Goal: Task Accomplishment & Management: Use online tool/utility

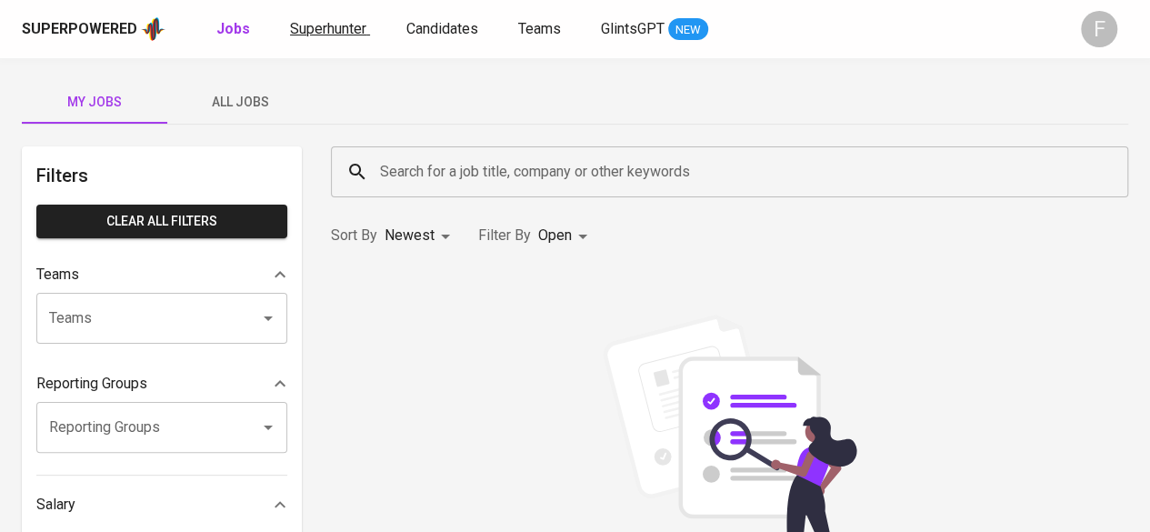
click at [327, 36] on span "Superhunter" at bounding box center [328, 28] width 76 height 17
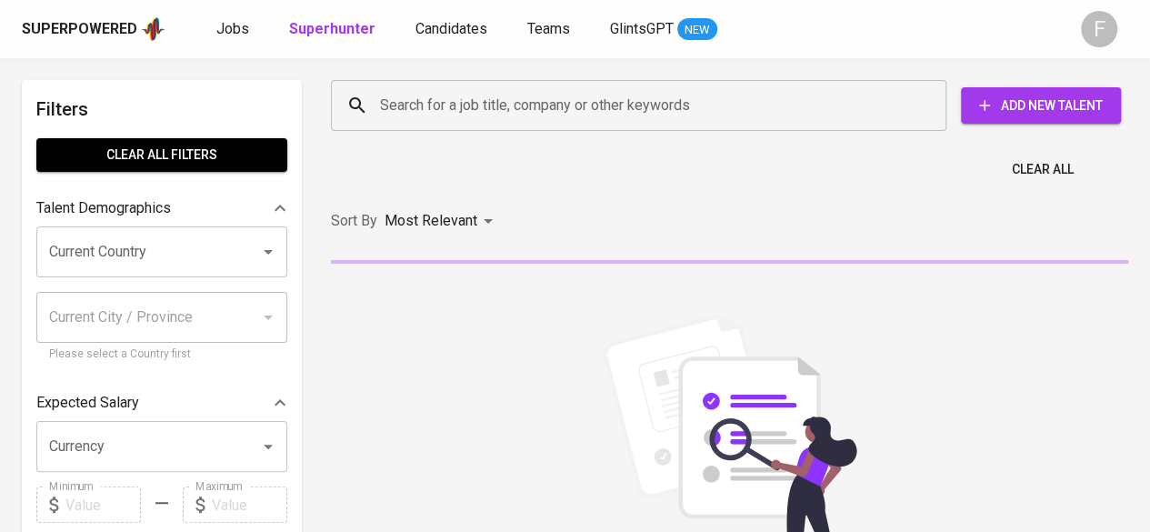
click at [475, 128] on div "Search for a job title, company or other keywords" at bounding box center [638, 105] width 615 height 51
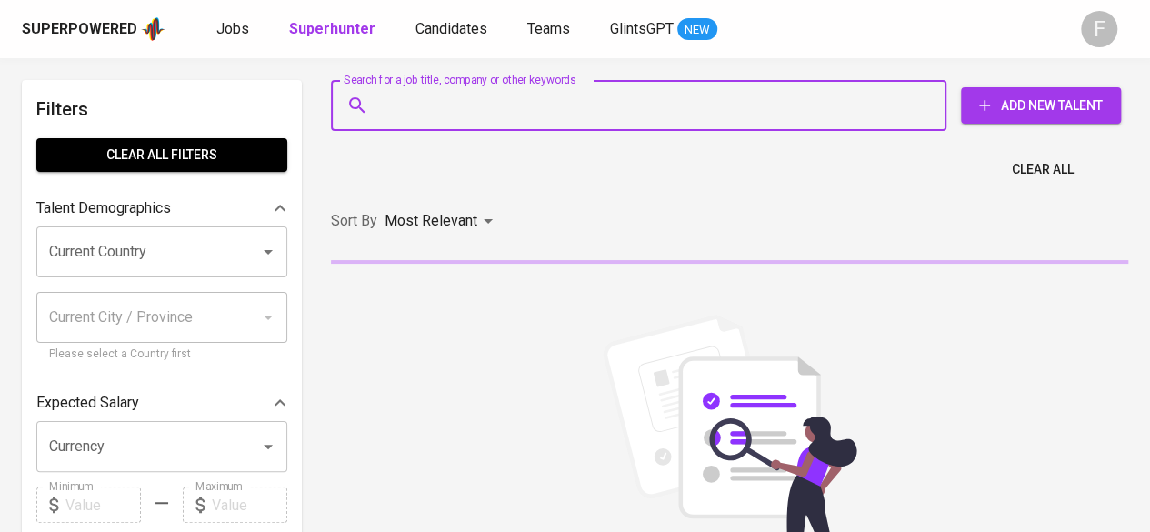
paste input "[EMAIL_ADDRESS][DOMAIN_NAME]"
type input "[EMAIL_ADDRESS][DOMAIN_NAME]"
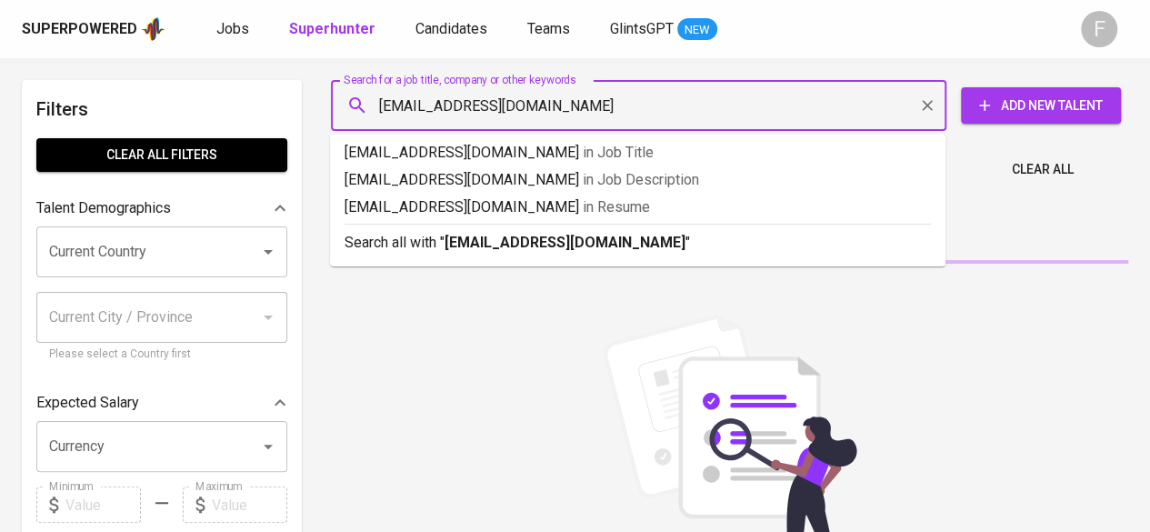
click at [565, 107] on span "Add New Talent" at bounding box center [1040, 106] width 131 height 23
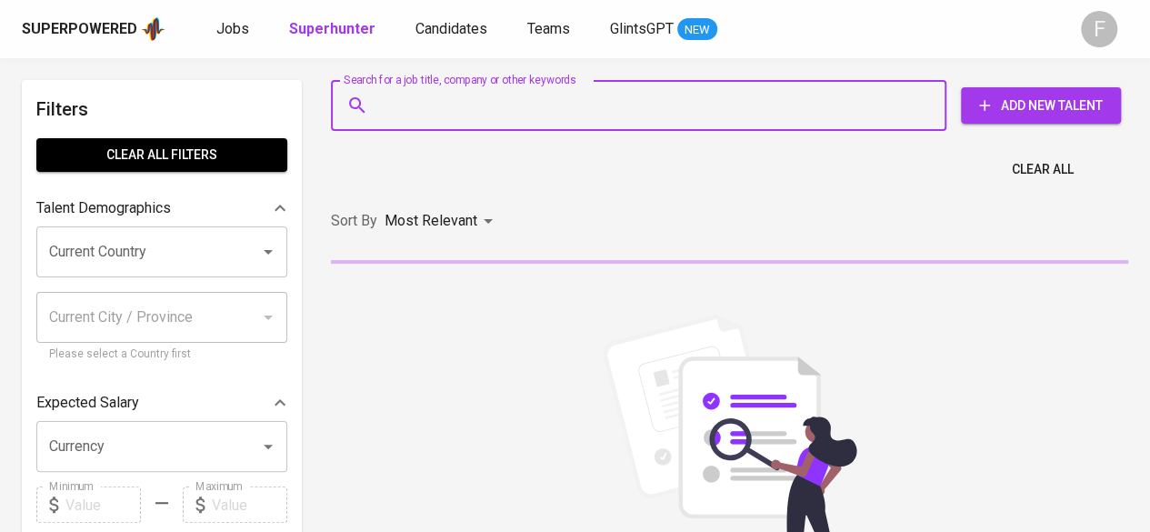
click at [400, 92] on input "Search for a job title, company or other keywords" at bounding box center [642, 105] width 535 height 35
paste input "[EMAIL_ADDRESS][DOMAIN_NAME]"
type input "[EMAIL_ADDRESS][DOMAIN_NAME]"
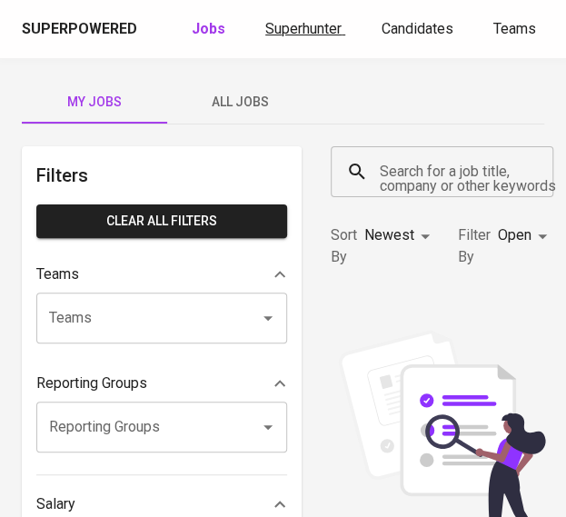
click at [280, 25] on span "Superhunter" at bounding box center [303, 28] width 76 height 17
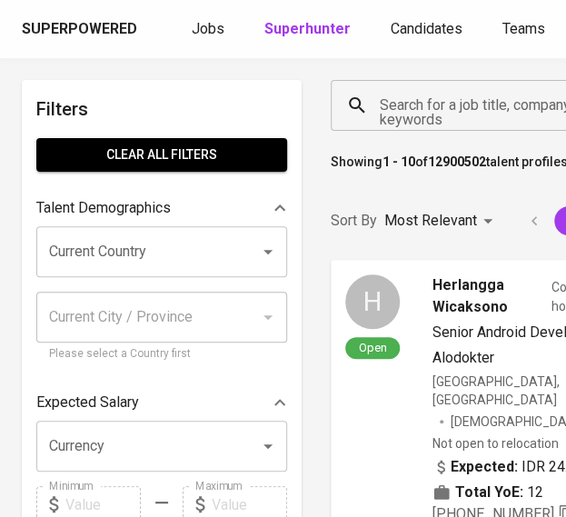
click at [460, 95] on input "Search for a job title, company or other keywords" at bounding box center [498, 105] width 246 height 35
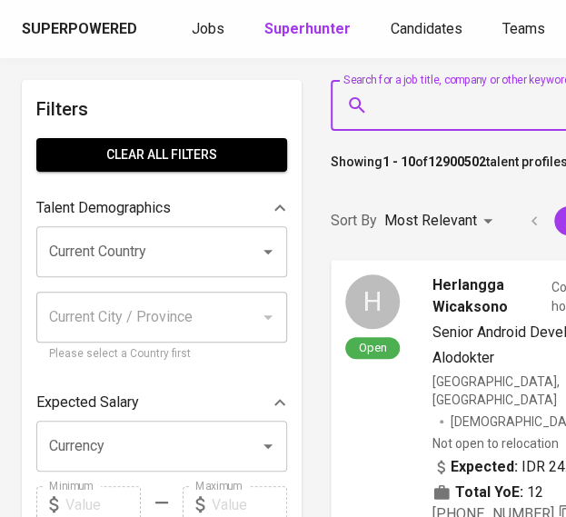
paste input "nunu.gne@gmail.com"
type input "nunu.gne@gmail.com"
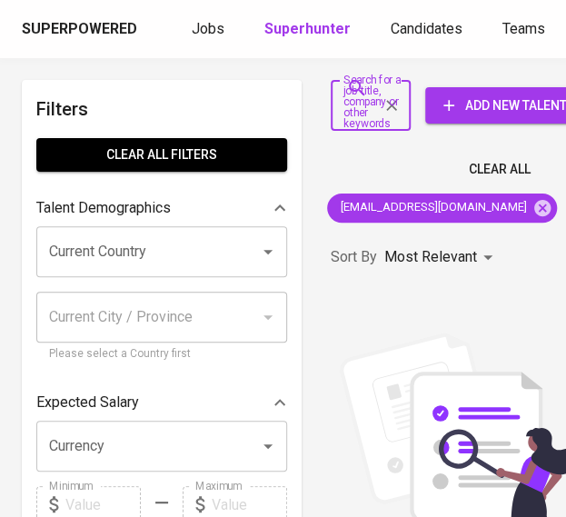
drag, startPoint x: 387, startPoint y: 111, endPoint x: 276, endPoint y: 10, distance: 149.9
click at [388, 111] on icon "Clear" at bounding box center [392, 105] width 18 height 18
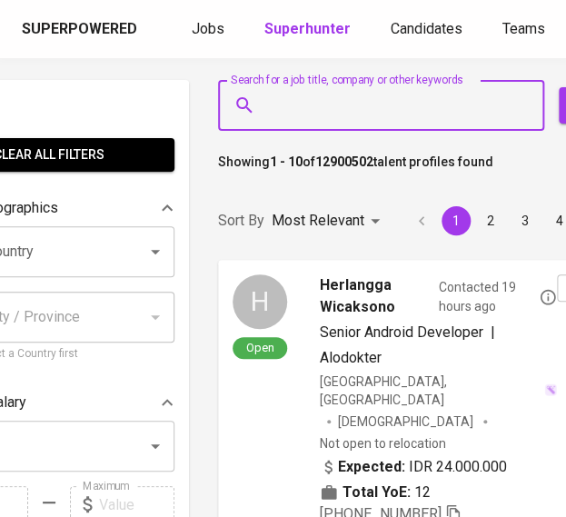
scroll to position [0, 136]
